Goal: Navigation & Orientation: Find specific page/section

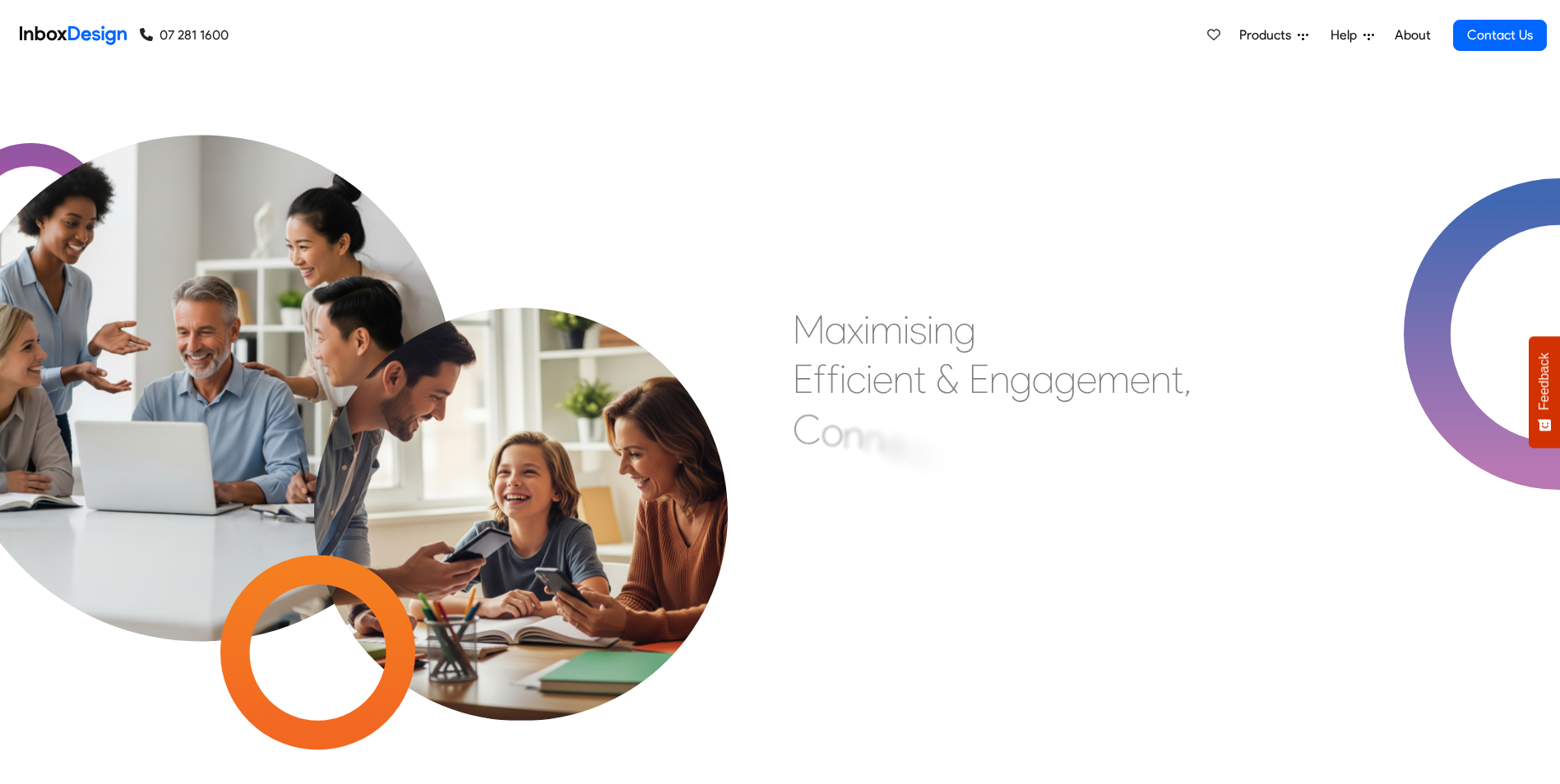
click at [1422, 38] on link "About" at bounding box center [1412, 35] width 45 height 32
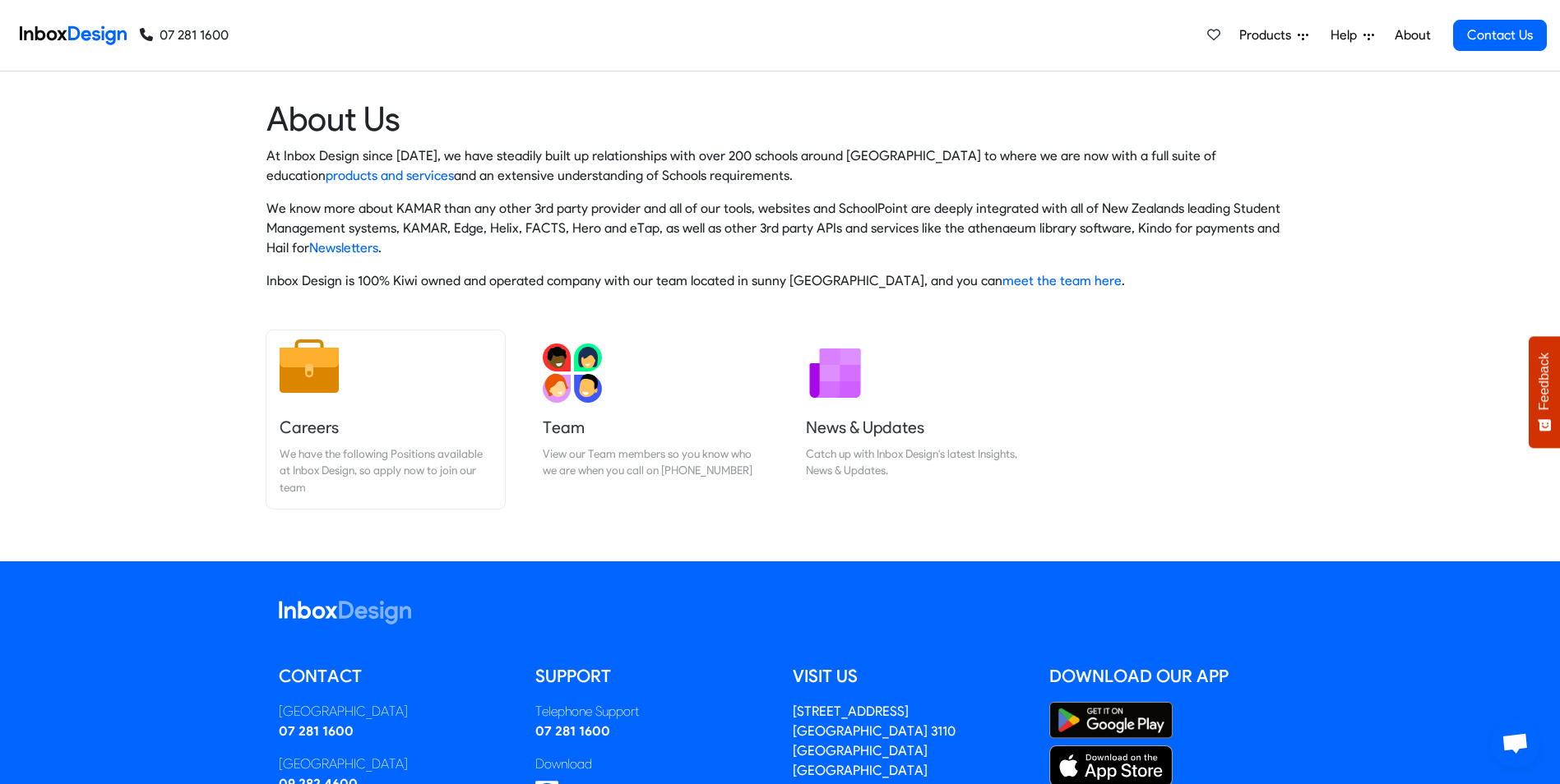
click at [317, 406] on link "Careers We have the following Positions available at Inbox Design, so apply now…" at bounding box center [385, 419] width 238 height 178
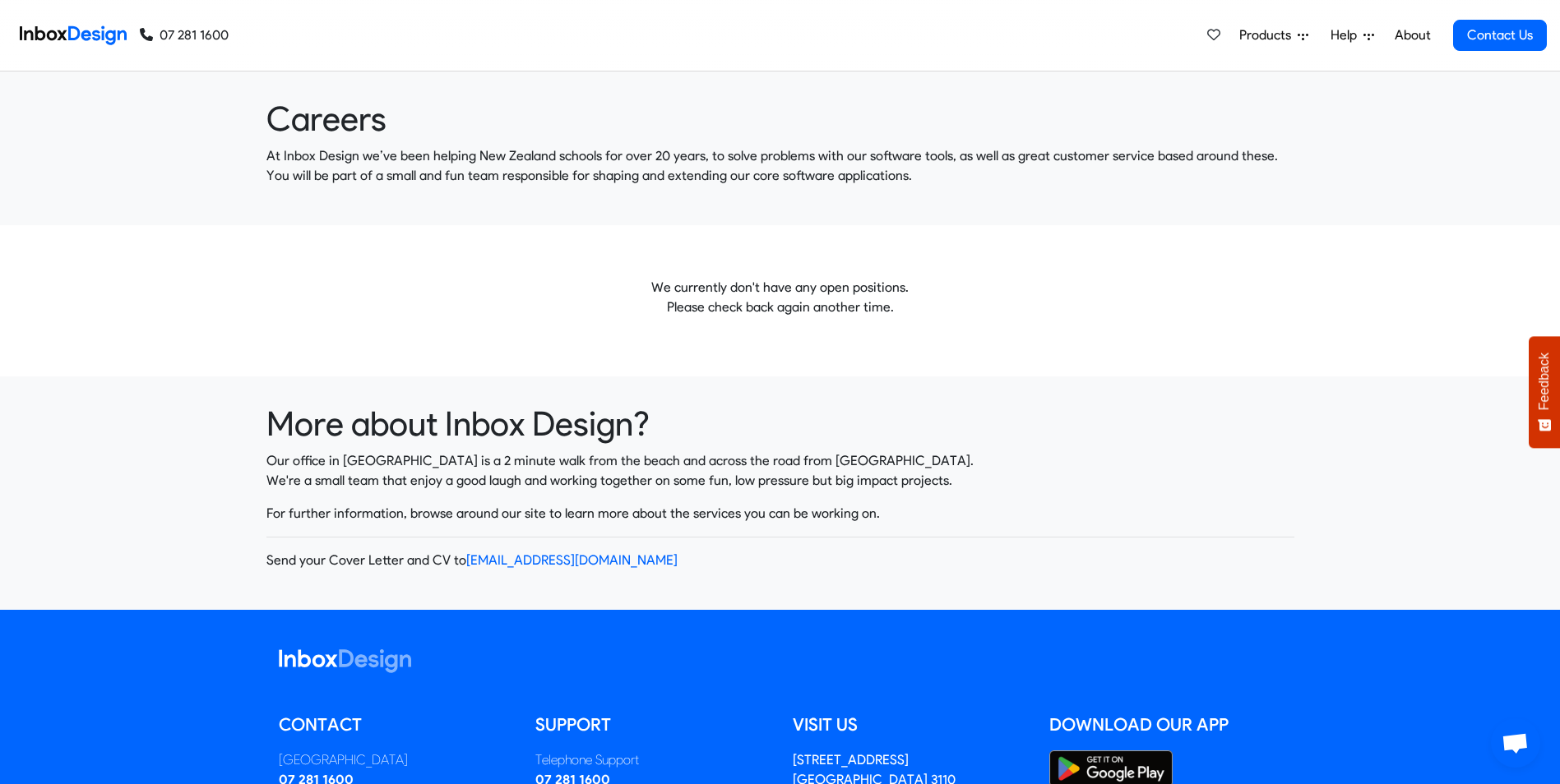
click at [1349, 36] on span "Help" at bounding box center [1346, 35] width 32 height 20
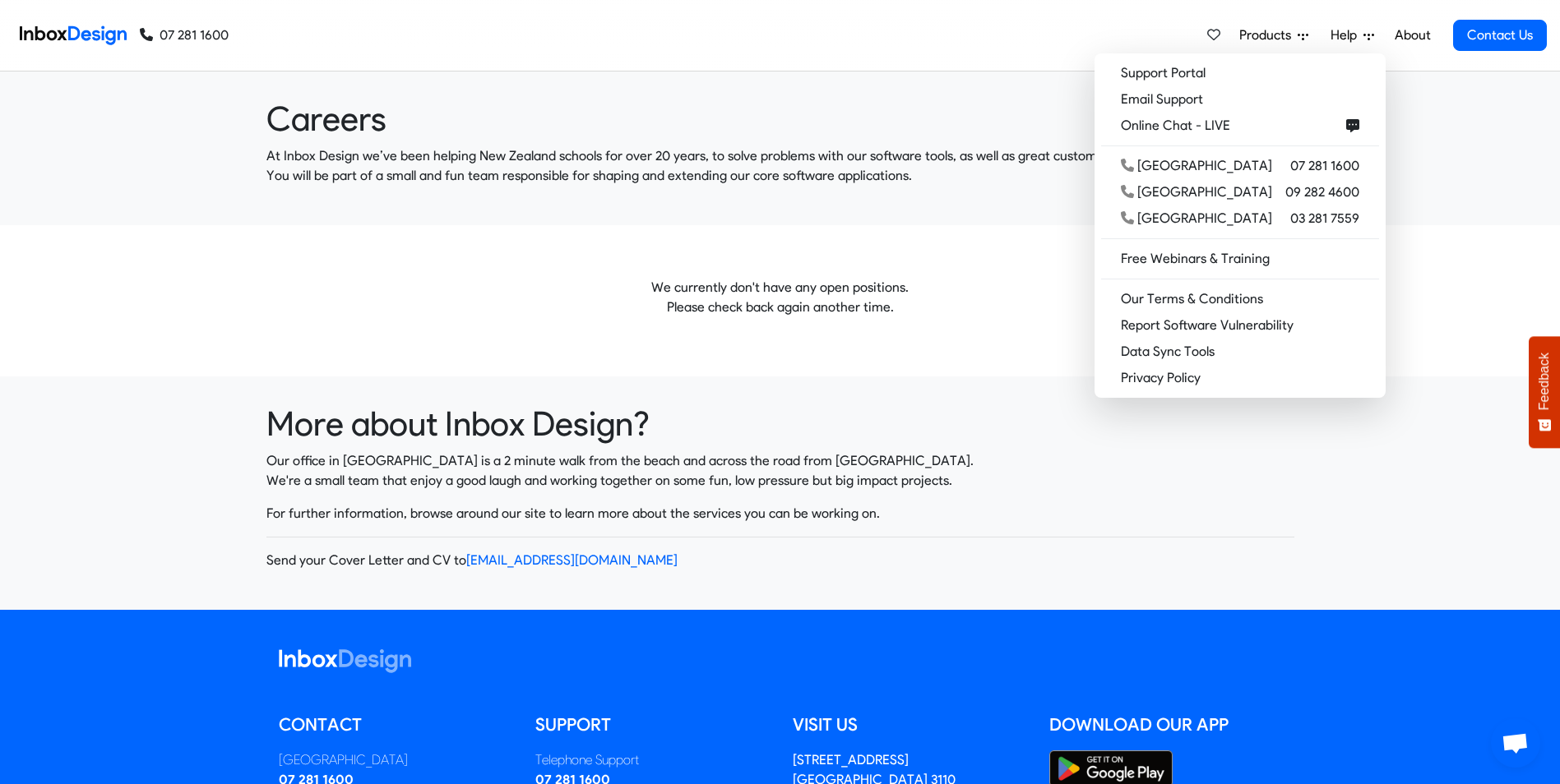
drag, startPoint x: 1421, startPoint y: 36, endPoint x: 1408, endPoint y: 38, distance: 13.2
click at [1422, 37] on link "About" at bounding box center [1412, 35] width 45 height 32
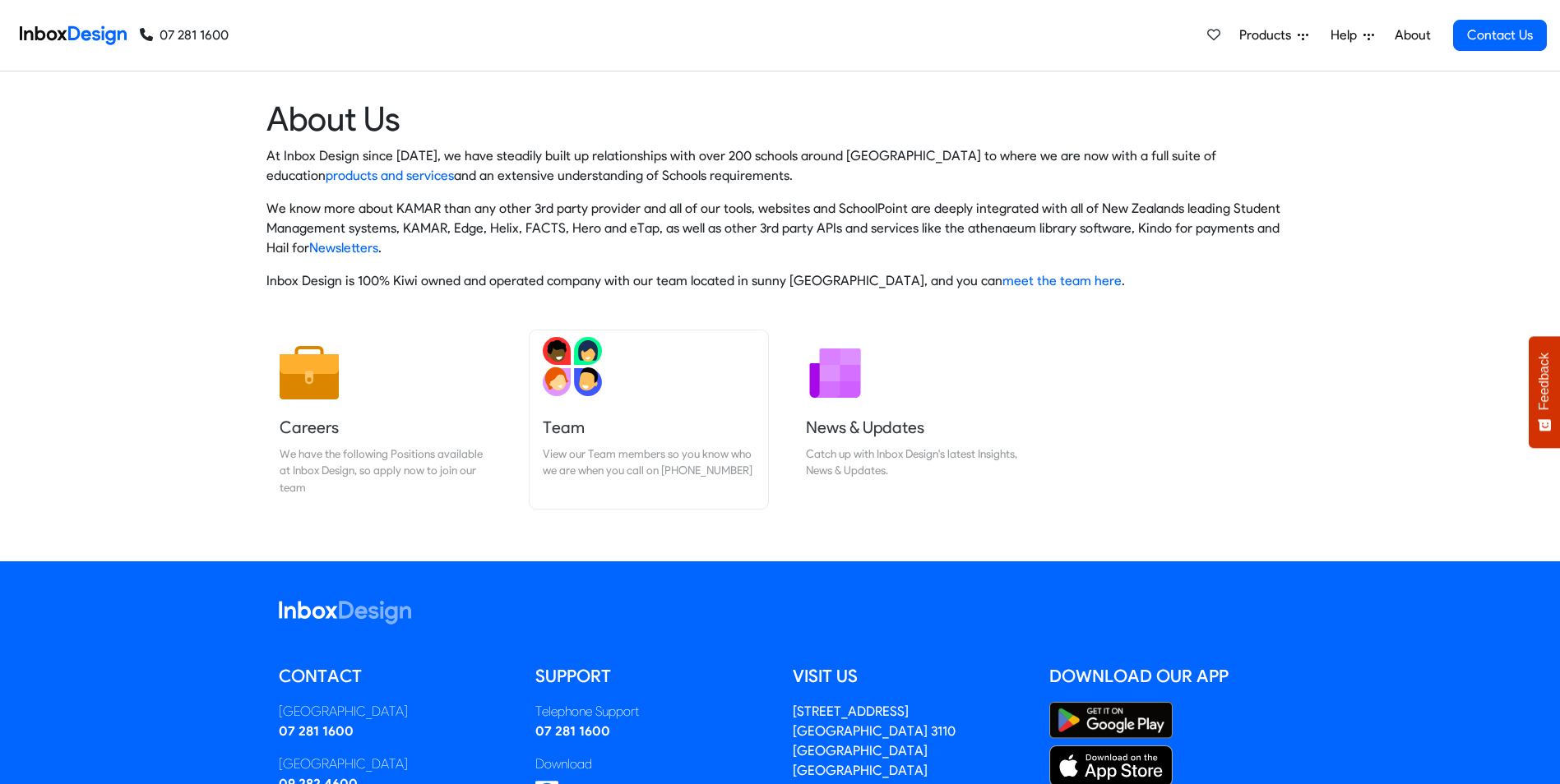
click at [613, 395] on link "Team View our Team members so you know who we are when you call on 07 281 1600" at bounding box center [648, 419] width 238 height 178
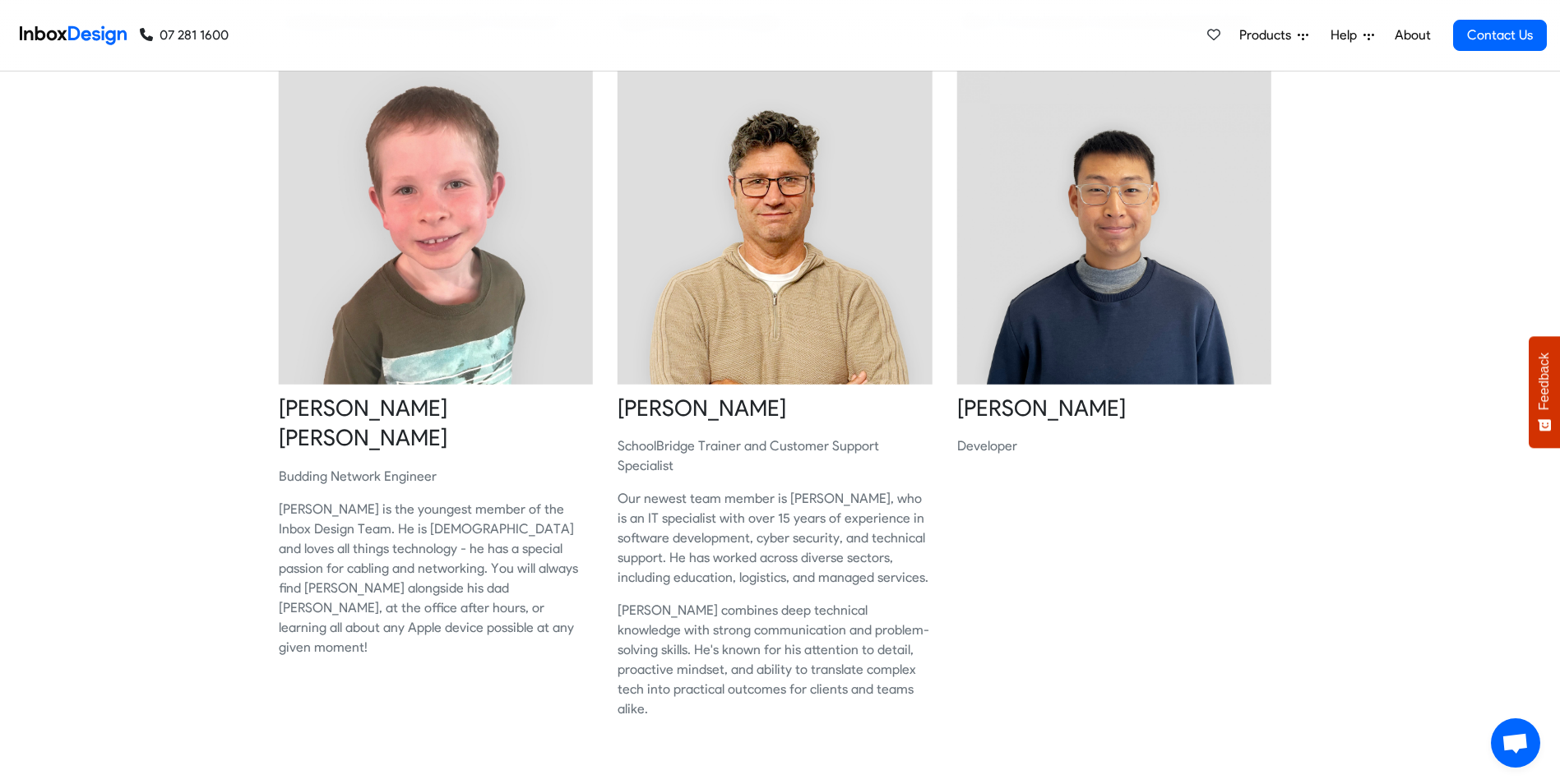
scroll to position [1479, 0]
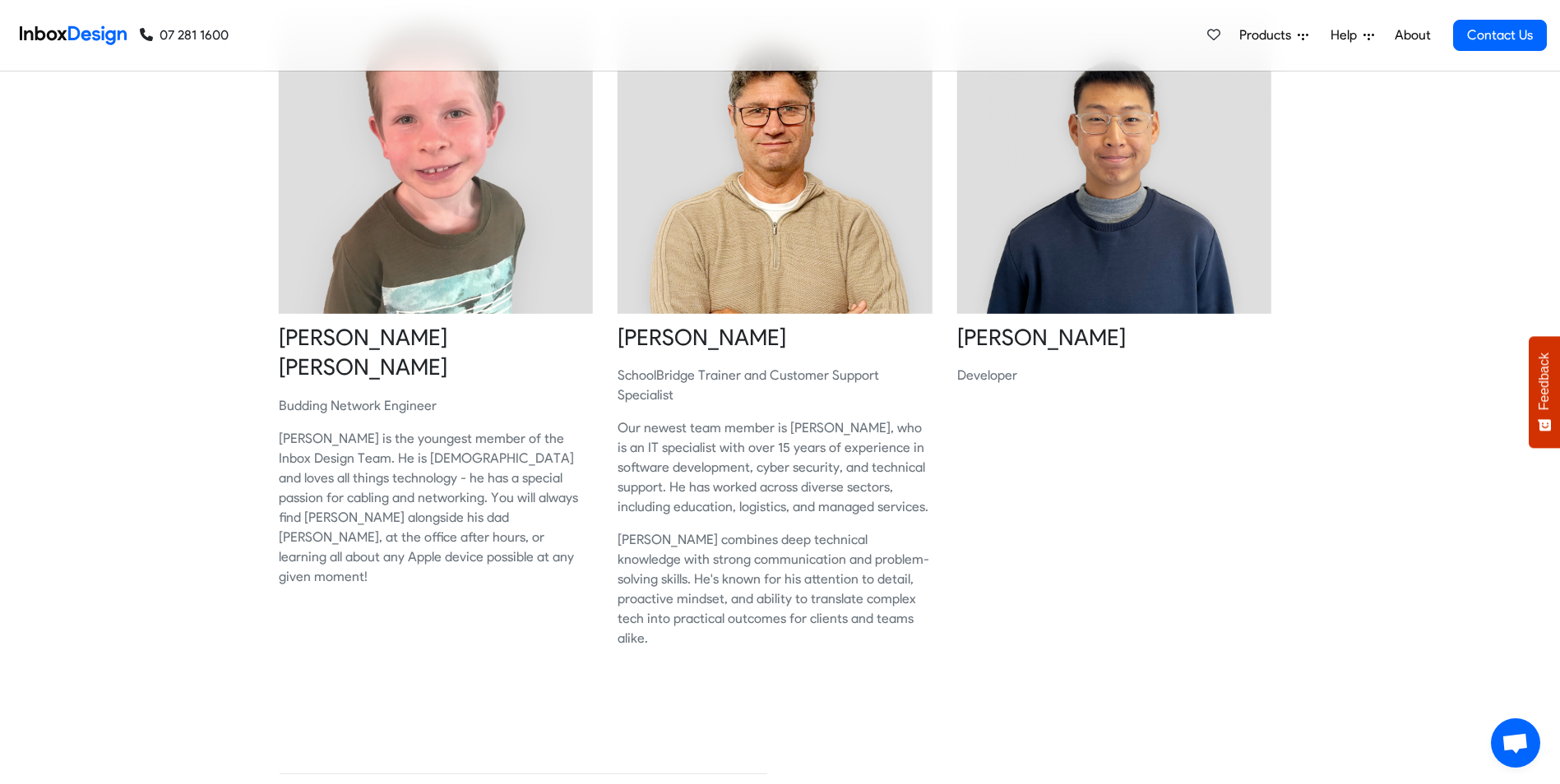
click at [824, 438] on p "Our newest team member is Erin, who is an IT specialist with over 15 years of e…" at bounding box center [775, 467] width 315 height 98
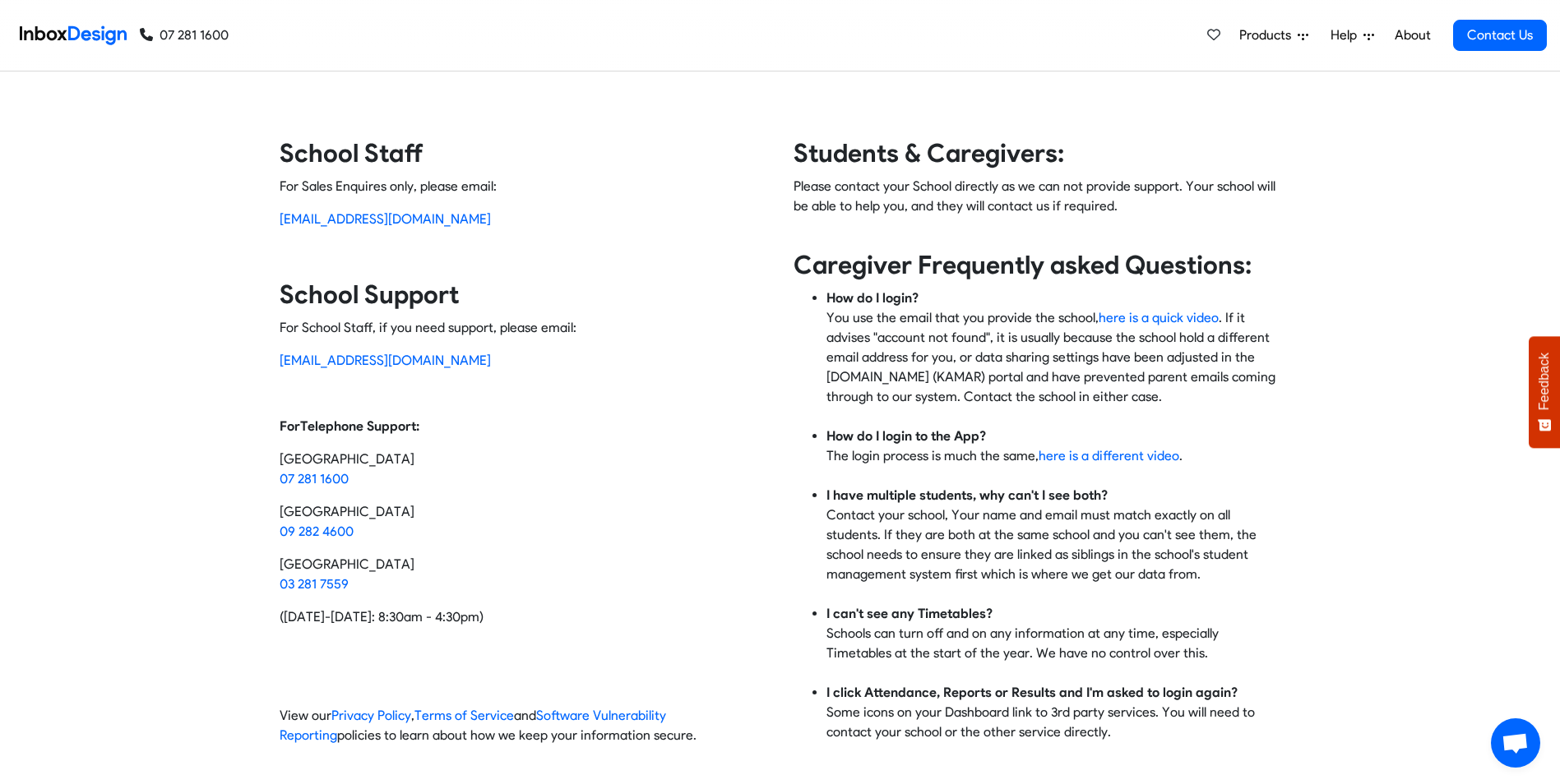
click at [1409, 40] on link "About" at bounding box center [1412, 35] width 45 height 32
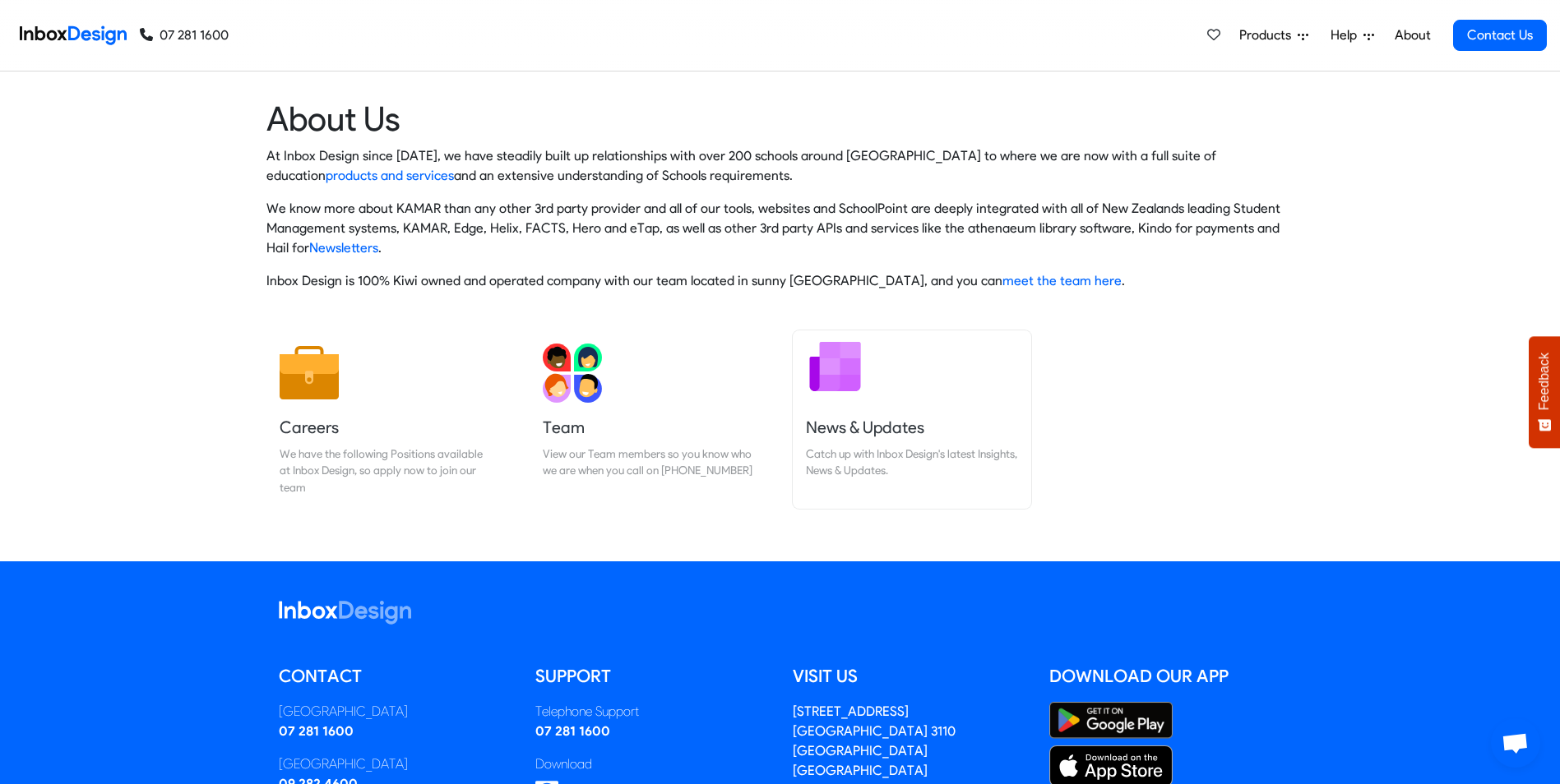
click at [864, 427] on h5 "News & Updates" at bounding box center [912, 427] width 212 height 23
